Goal: Information Seeking & Learning: Learn about a topic

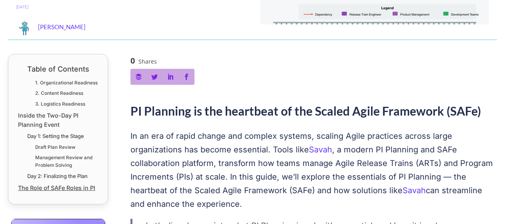
scroll to position [134, 0]
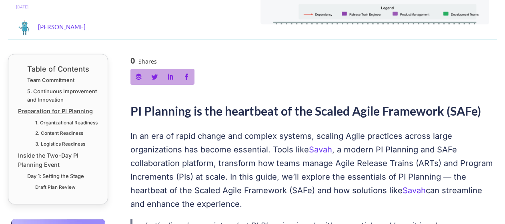
click at [77, 116] on link "Preparation for PI Planning" at bounding box center [55, 110] width 75 height 9
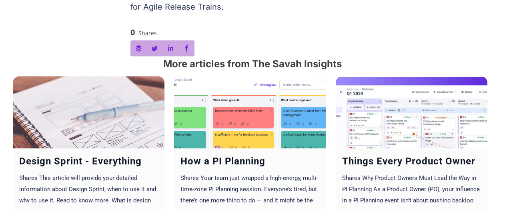
scroll to position [3161, 0]
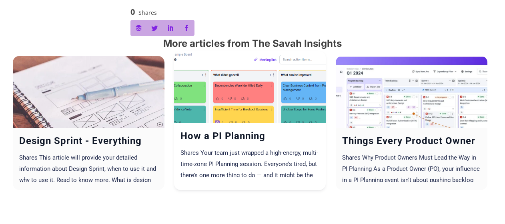
click at [233, 119] on div at bounding box center [250, 127] width 152 height 152
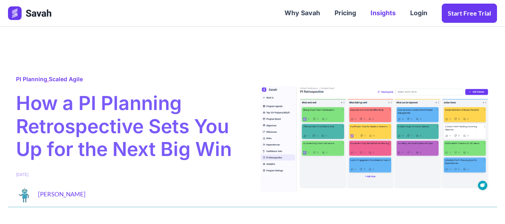
click at [387, 19] on link "Insights" at bounding box center [383, 13] width 40 height 25
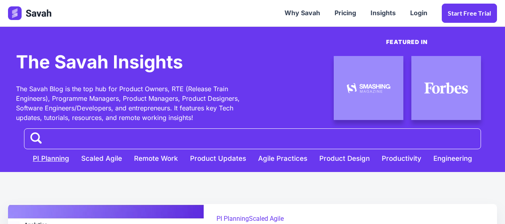
click at [61, 158] on link "PI Planning" at bounding box center [51, 156] width 48 height 15
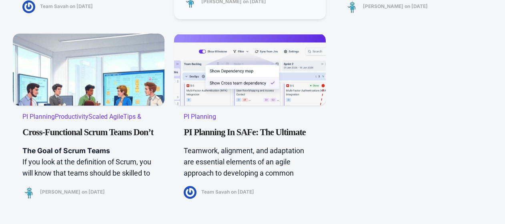
scroll to position [560, 0]
